Goal: Task Accomplishment & Management: Use online tool/utility

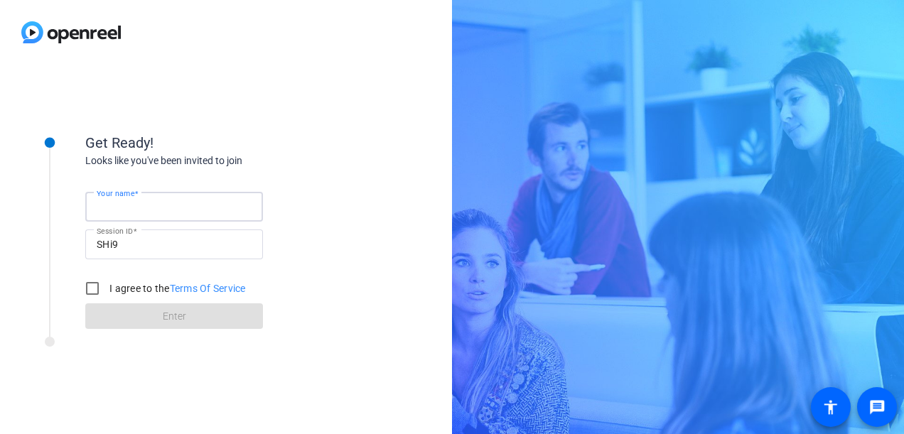
click at [175, 212] on input "Your name" at bounding box center [174, 206] width 155 height 17
type input "Rekha"
click at [87, 288] on input "I agree to the Terms Of Service" at bounding box center [92, 288] width 28 height 28
checkbox input "true"
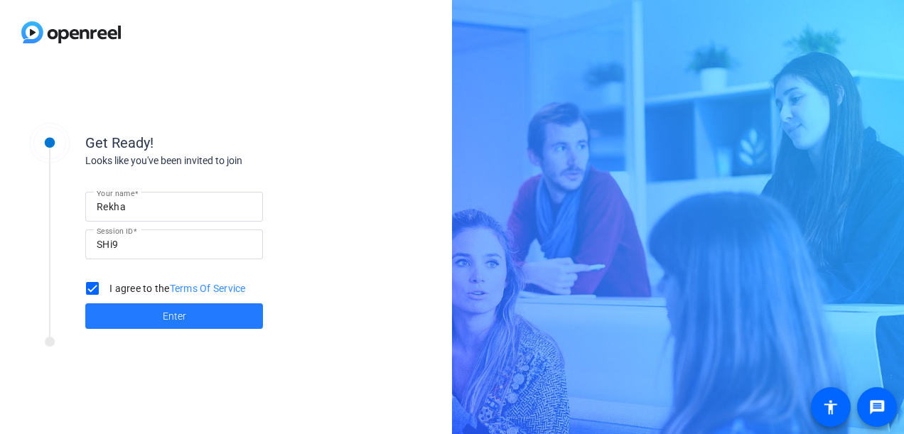
click at [158, 317] on span at bounding box center [174, 316] width 178 height 34
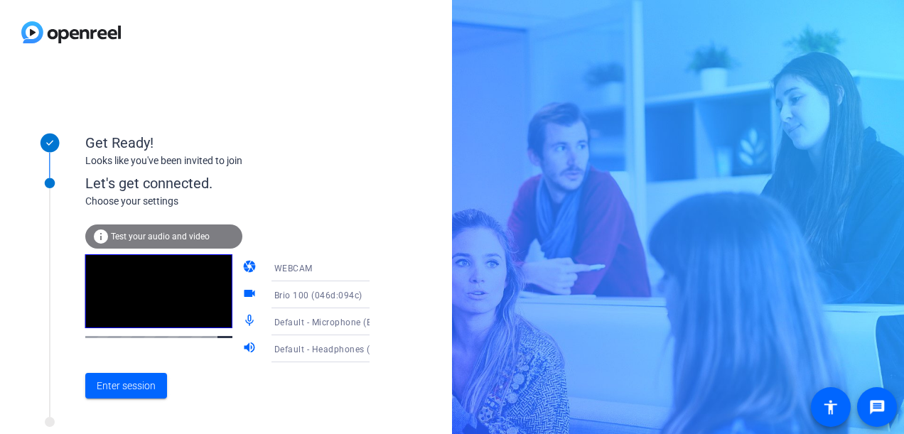
click at [242, 320] on mat-icon "mic_none" at bounding box center [250, 321] width 17 height 17
click at [242, 323] on mat-icon "mic_none" at bounding box center [250, 321] width 17 height 17
click at [375, 323] on icon at bounding box center [383, 321] width 17 height 17
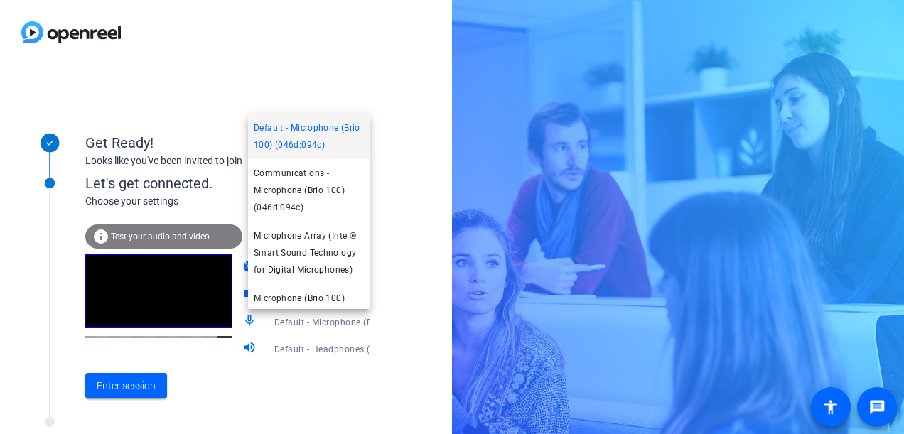
click at [346, 323] on div at bounding box center [452, 217] width 904 height 434
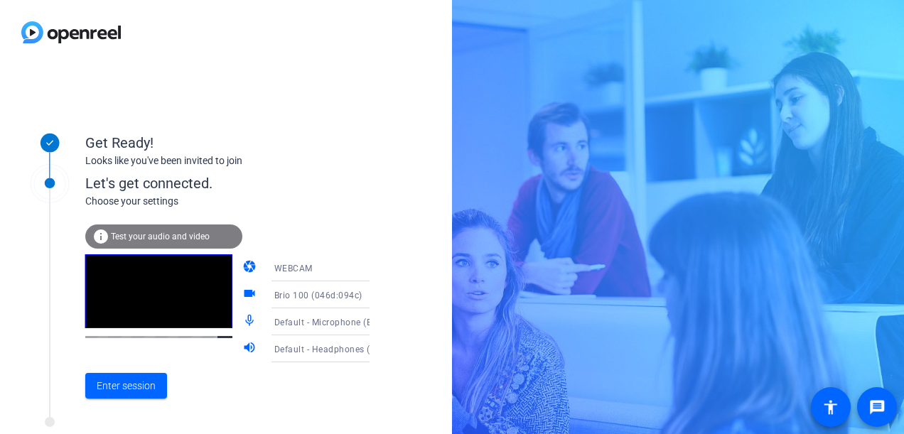
click at [375, 298] on icon at bounding box center [383, 294] width 17 height 17
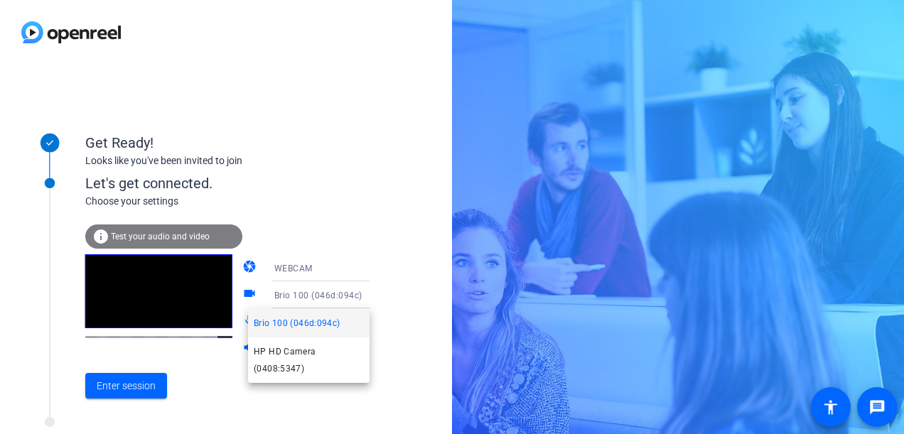
click at [354, 298] on div at bounding box center [452, 217] width 904 height 434
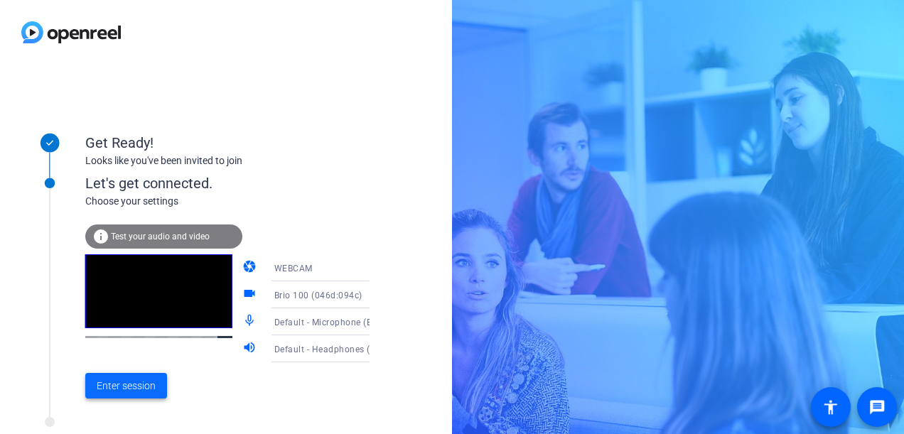
click at [118, 392] on span "Enter session" at bounding box center [126, 386] width 59 height 15
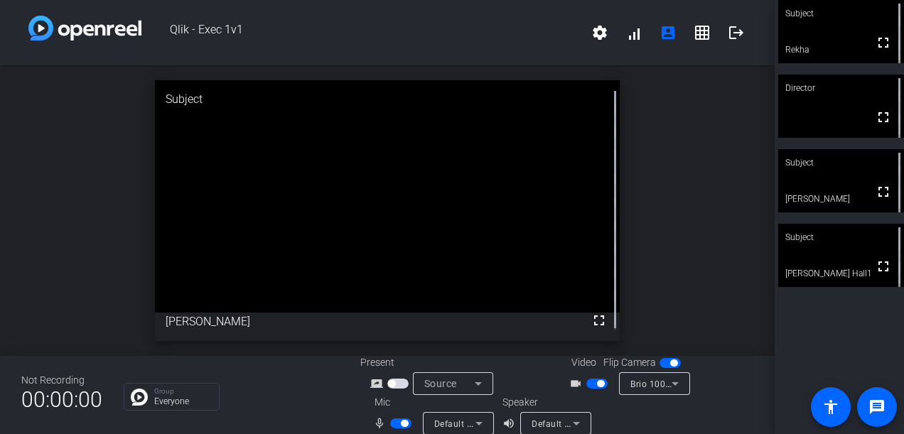
click at [598, 382] on span "button" at bounding box center [600, 383] width 7 height 7
click at [670, 367] on span "button" at bounding box center [673, 363] width 7 height 7
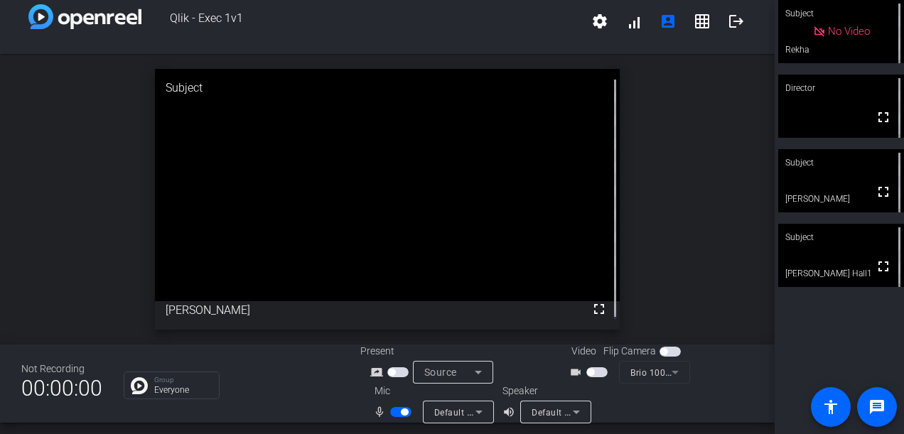
scroll to position [16, 0]
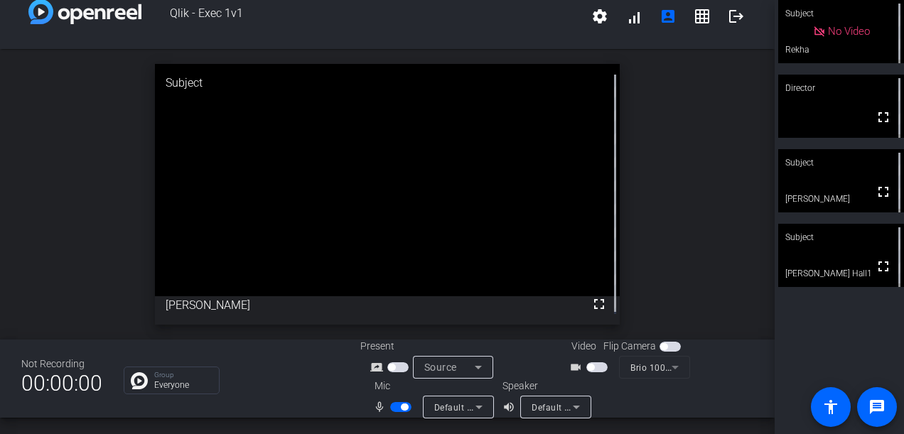
click at [392, 408] on span "button" at bounding box center [400, 407] width 21 height 10
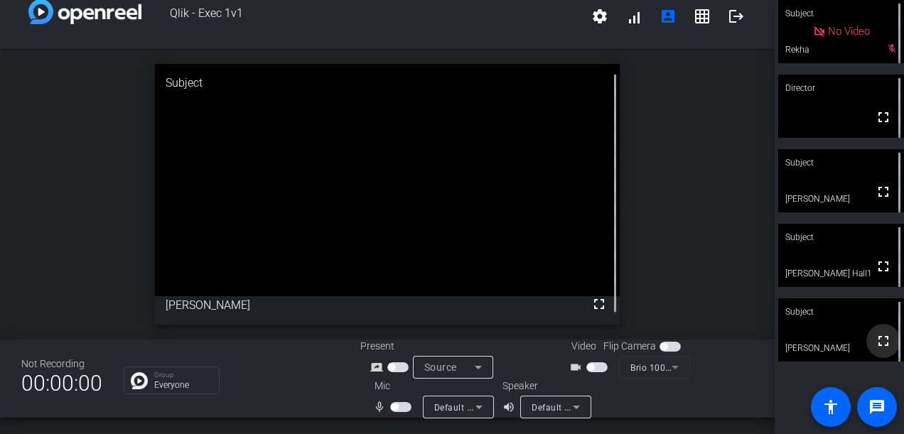
click at [875, 341] on mat-icon "fullscreen" at bounding box center [883, 341] width 17 height 17
click at [888, 312] on icon at bounding box center [892, 310] width 9 height 9
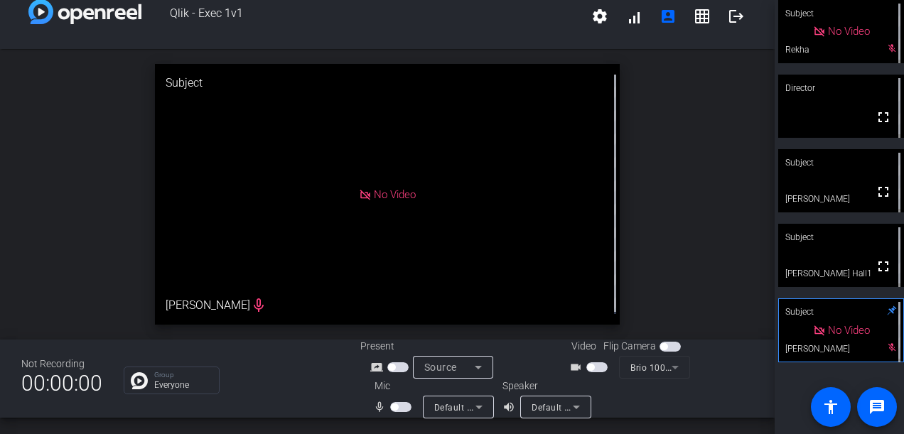
click at [671, 370] on mat-form-field "Brio 100 (046d:094c)" at bounding box center [654, 367] width 71 height 23
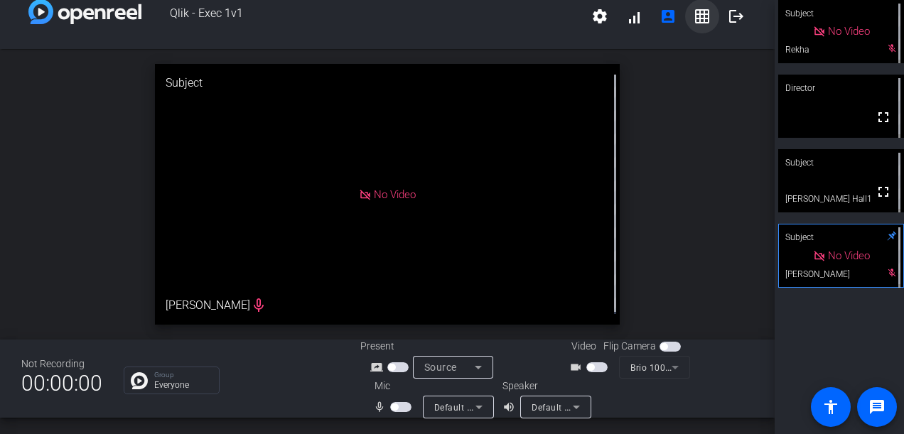
click at [694, 23] on mat-icon "grid_on" at bounding box center [702, 16] width 17 height 17
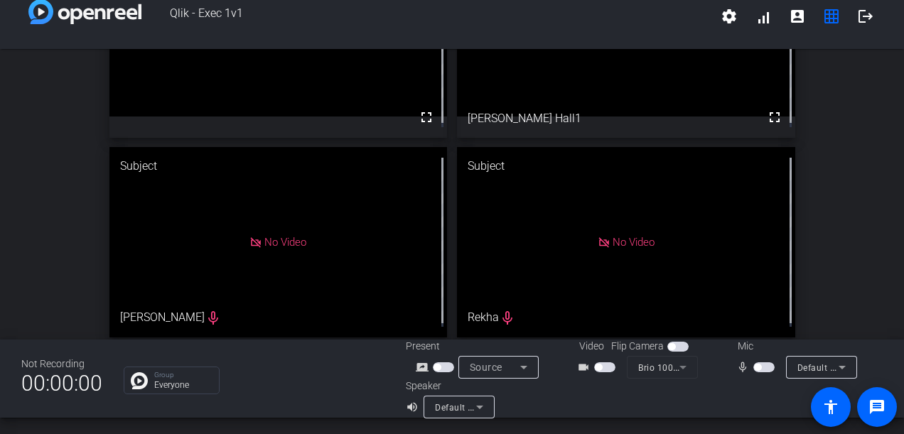
click at [476, 409] on icon at bounding box center [479, 408] width 7 height 4
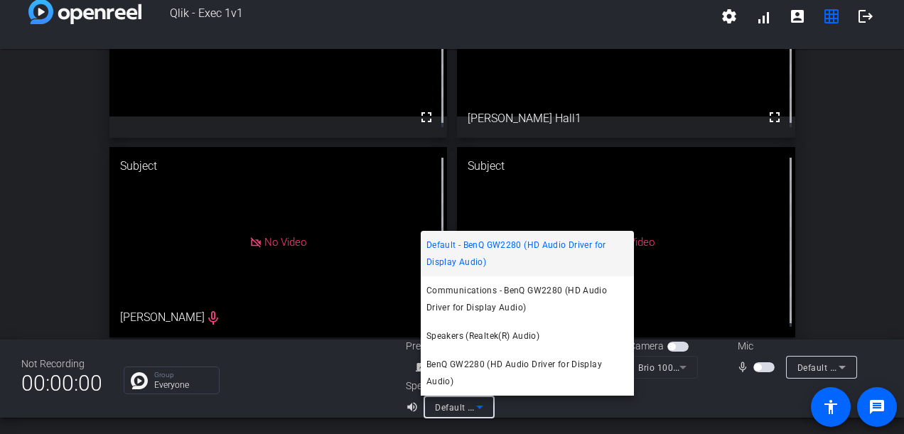
click at [722, 407] on div at bounding box center [452, 217] width 904 height 434
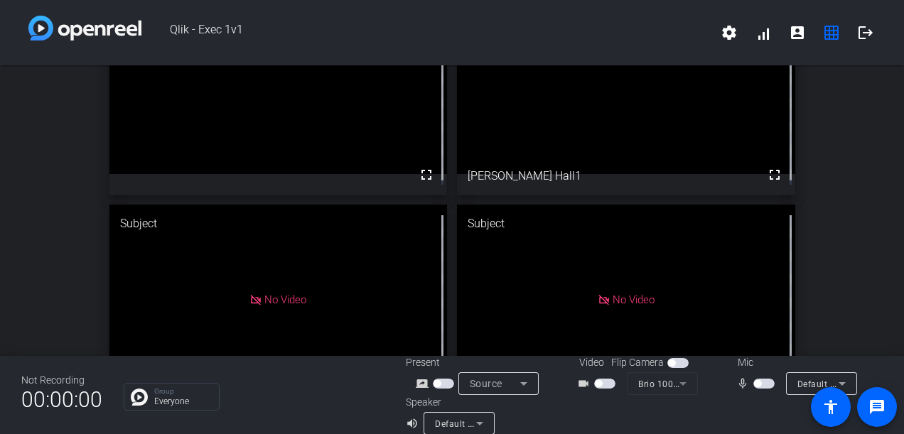
scroll to position [0, 0]
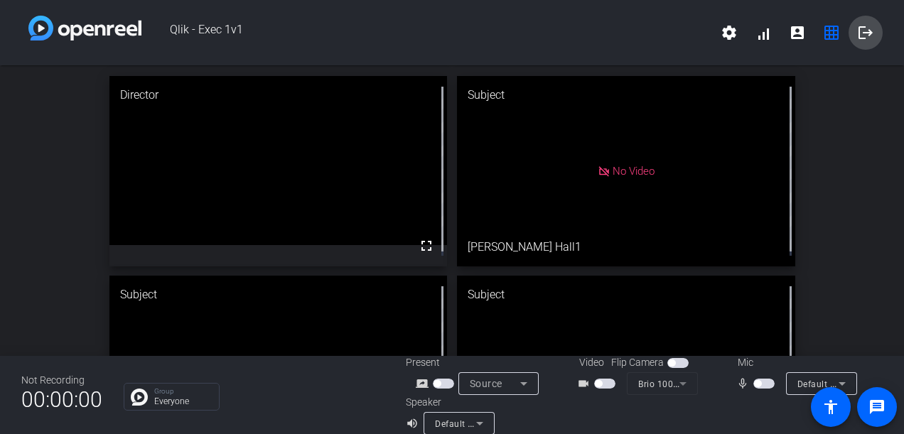
click at [857, 29] on mat-icon "logout" at bounding box center [865, 32] width 17 height 17
